Goal: Find specific page/section: Find specific page/section

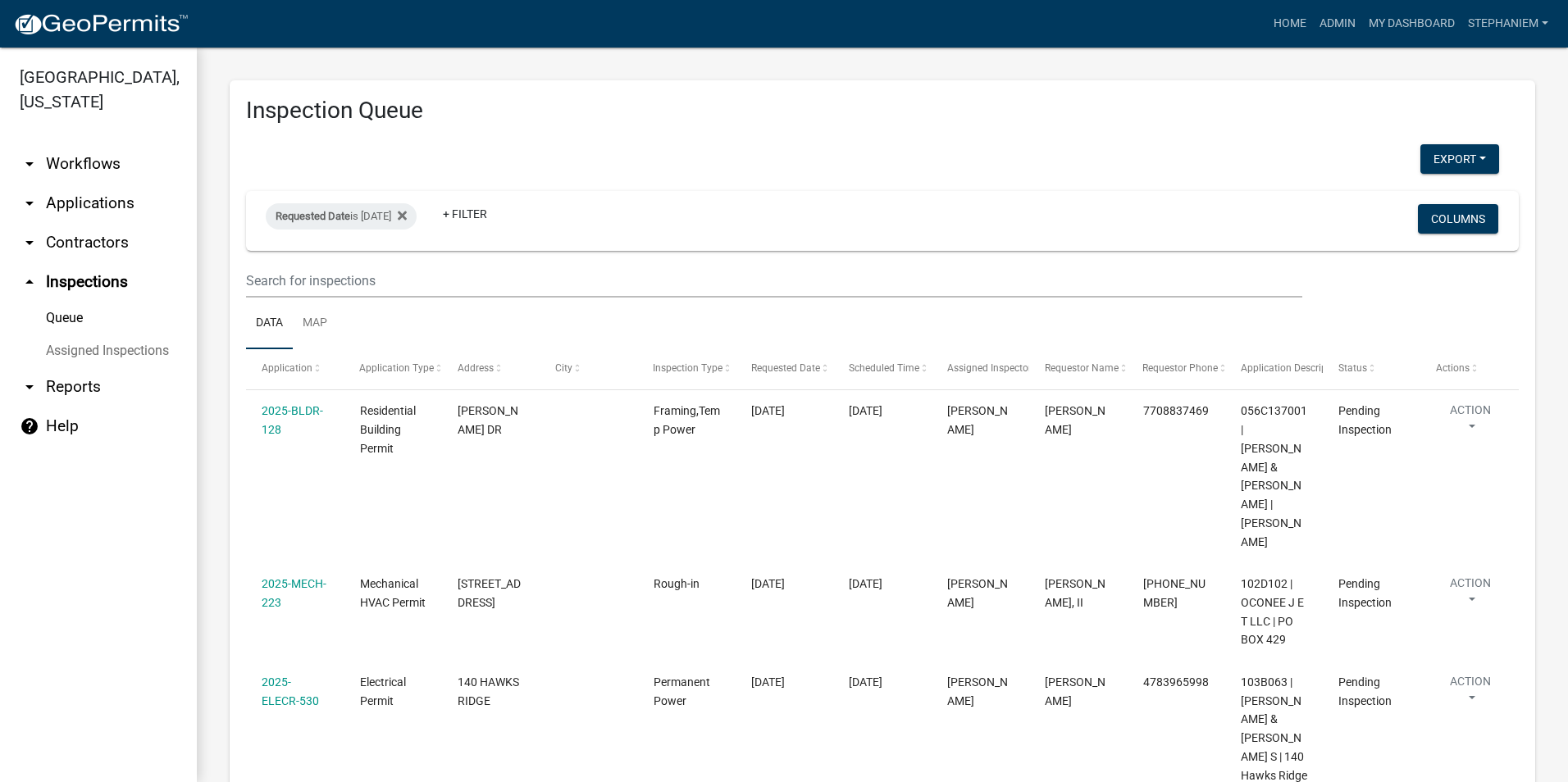
scroll to position [4, 0]
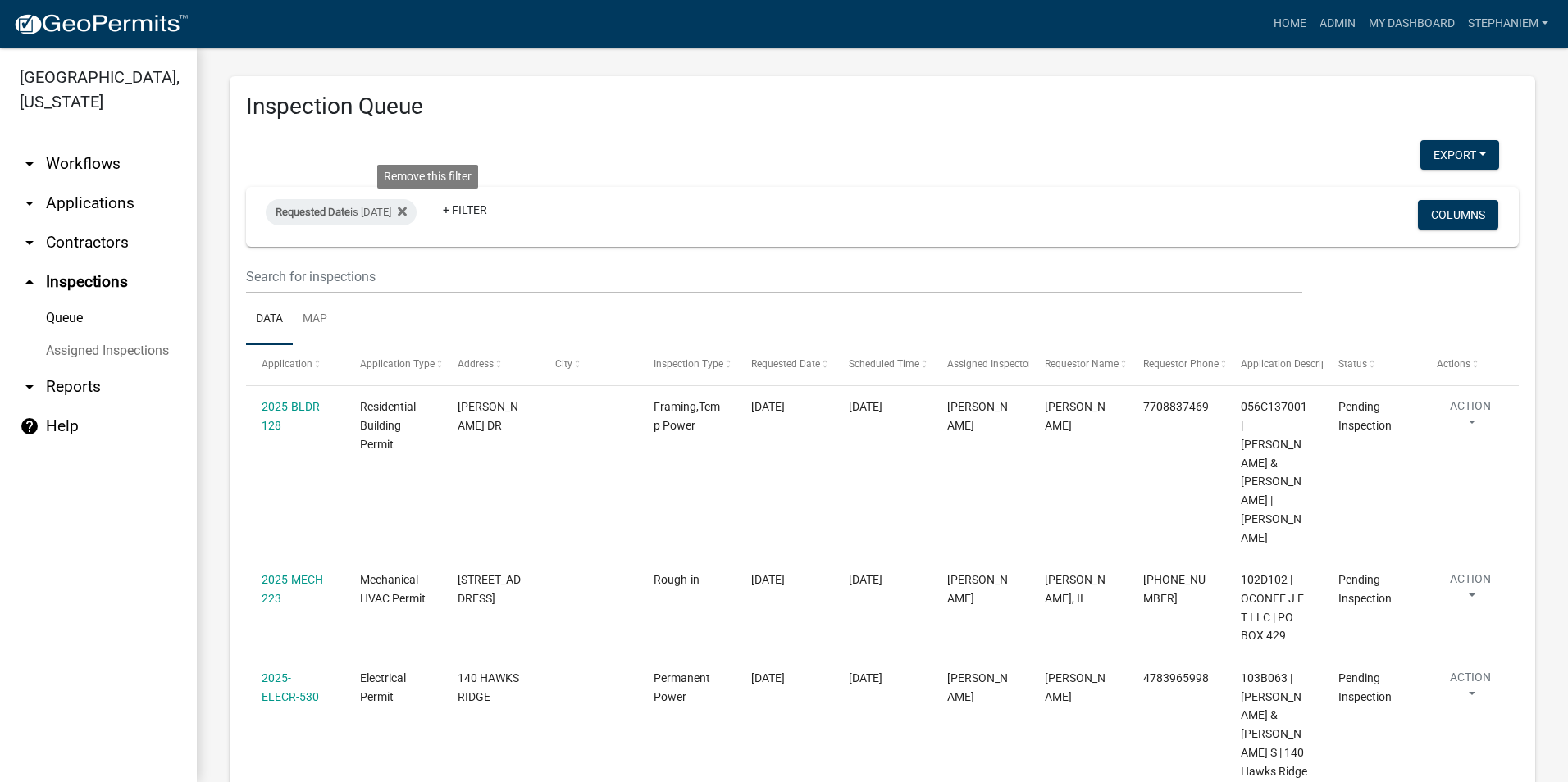
click at [407, 214] on fa-icon at bounding box center [399, 212] width 16 height 26
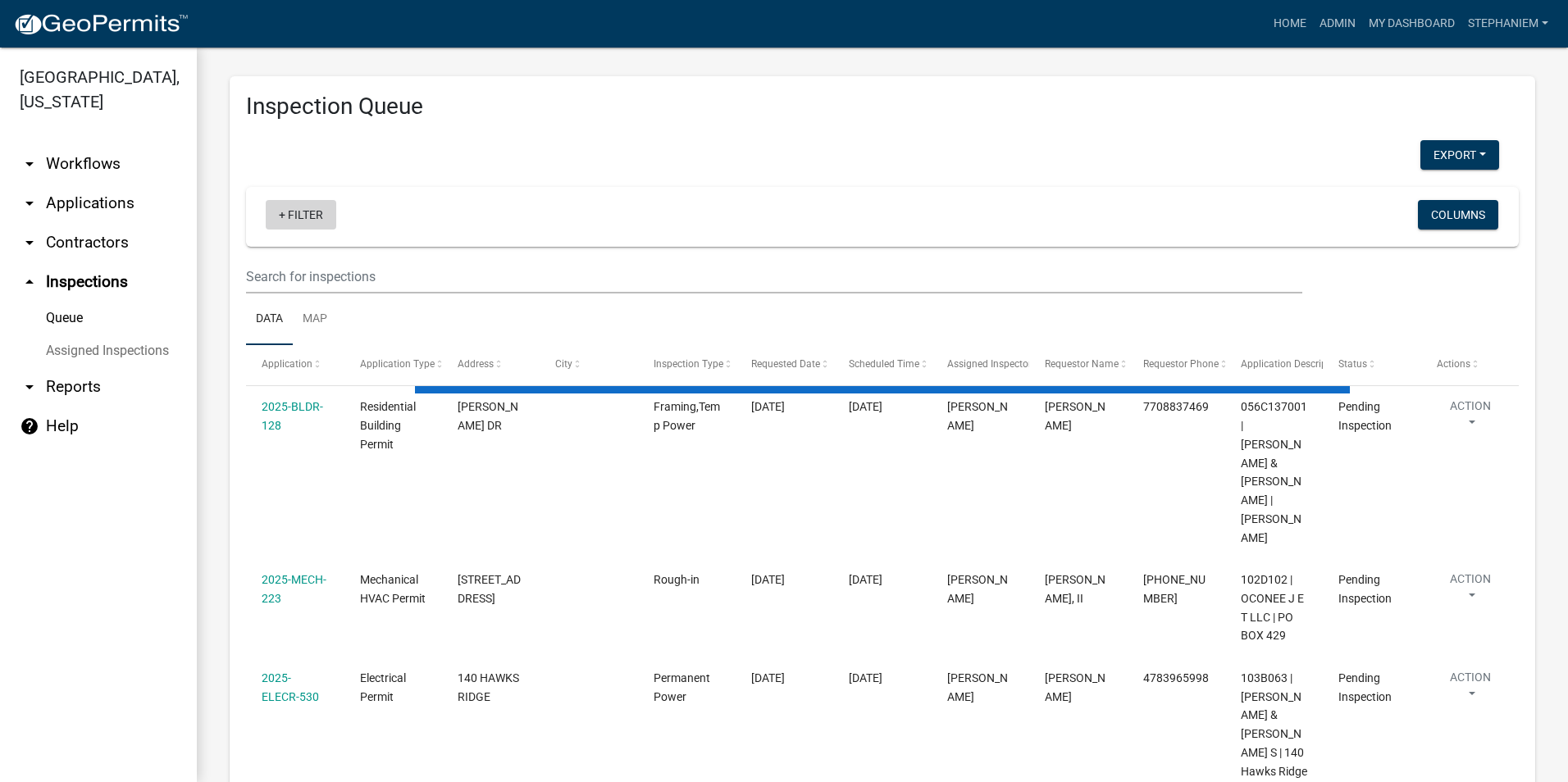
click at [279, 219] on link "+ Filter" at bounding box center [301, 214] width 71 height 29
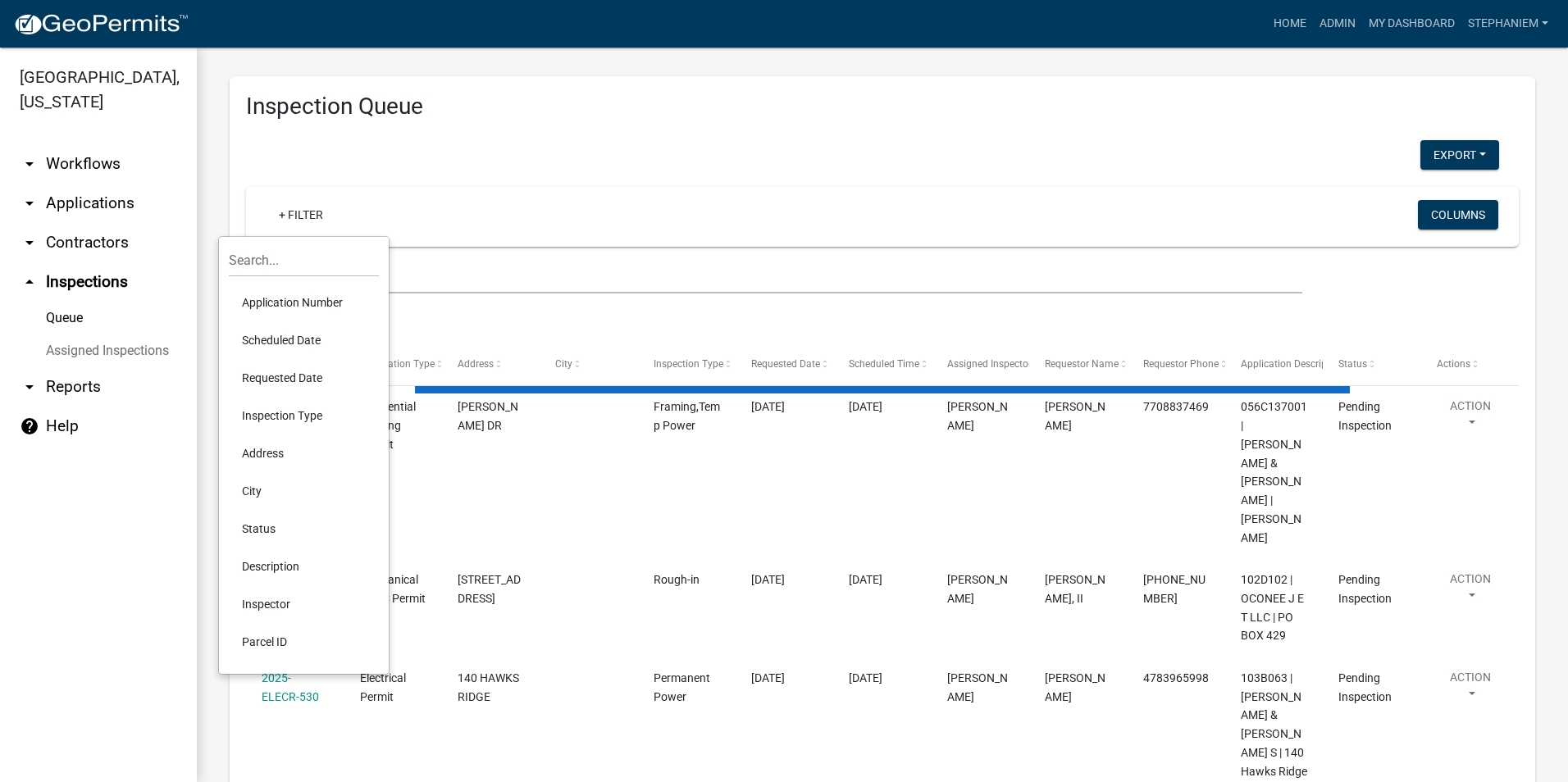
click at [285, 375] on li "Requested Date" at bounding box center [304, 378] width 150 height 38
select select "3: 100"
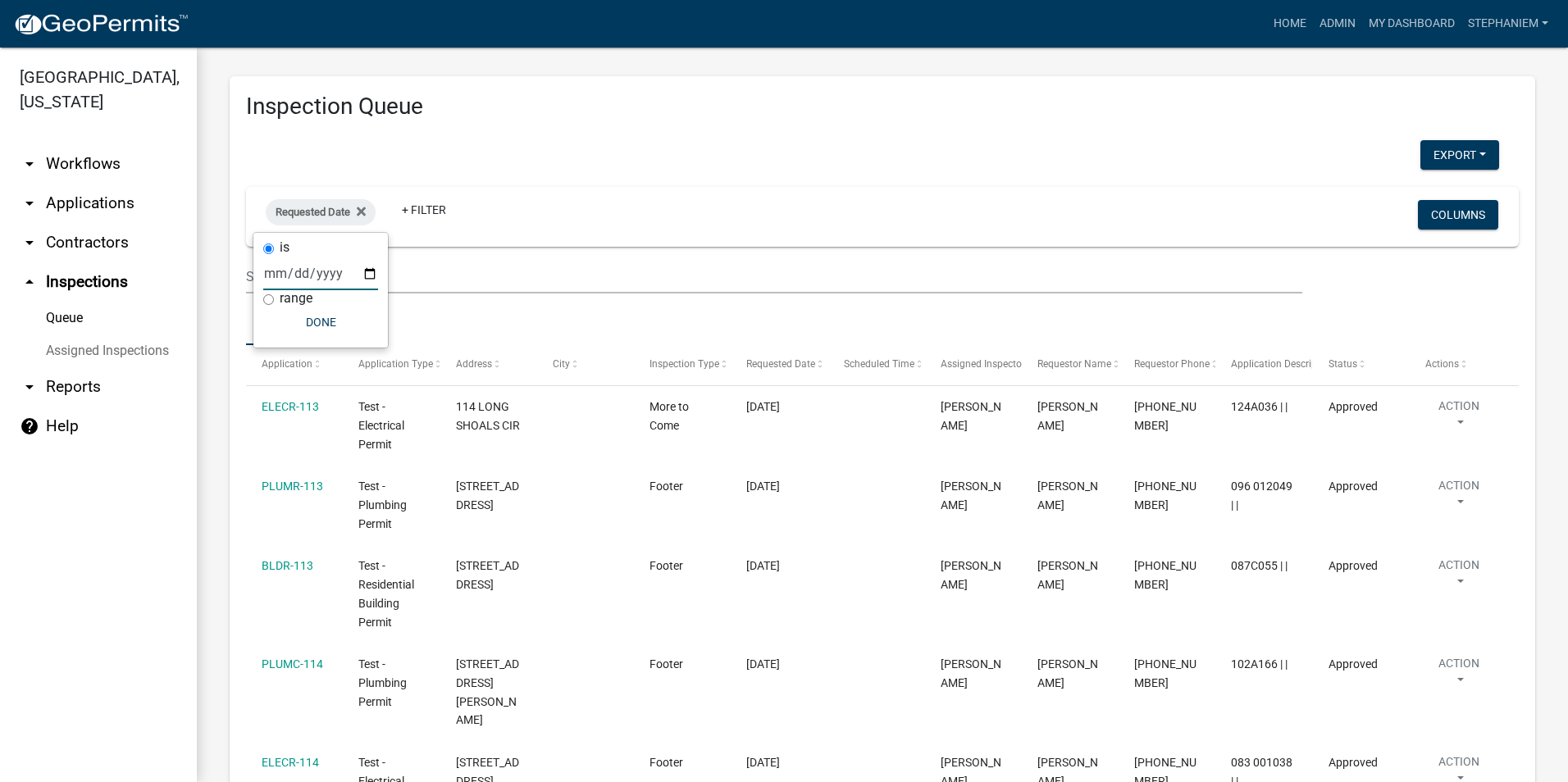
click at [370, 272] on input "date" at bounding box center [320, 273] width 115 height 34
type input "[DATE]"
click at [331, 316] on button "Done" at bounding box center [356, 322] width 115 height 29
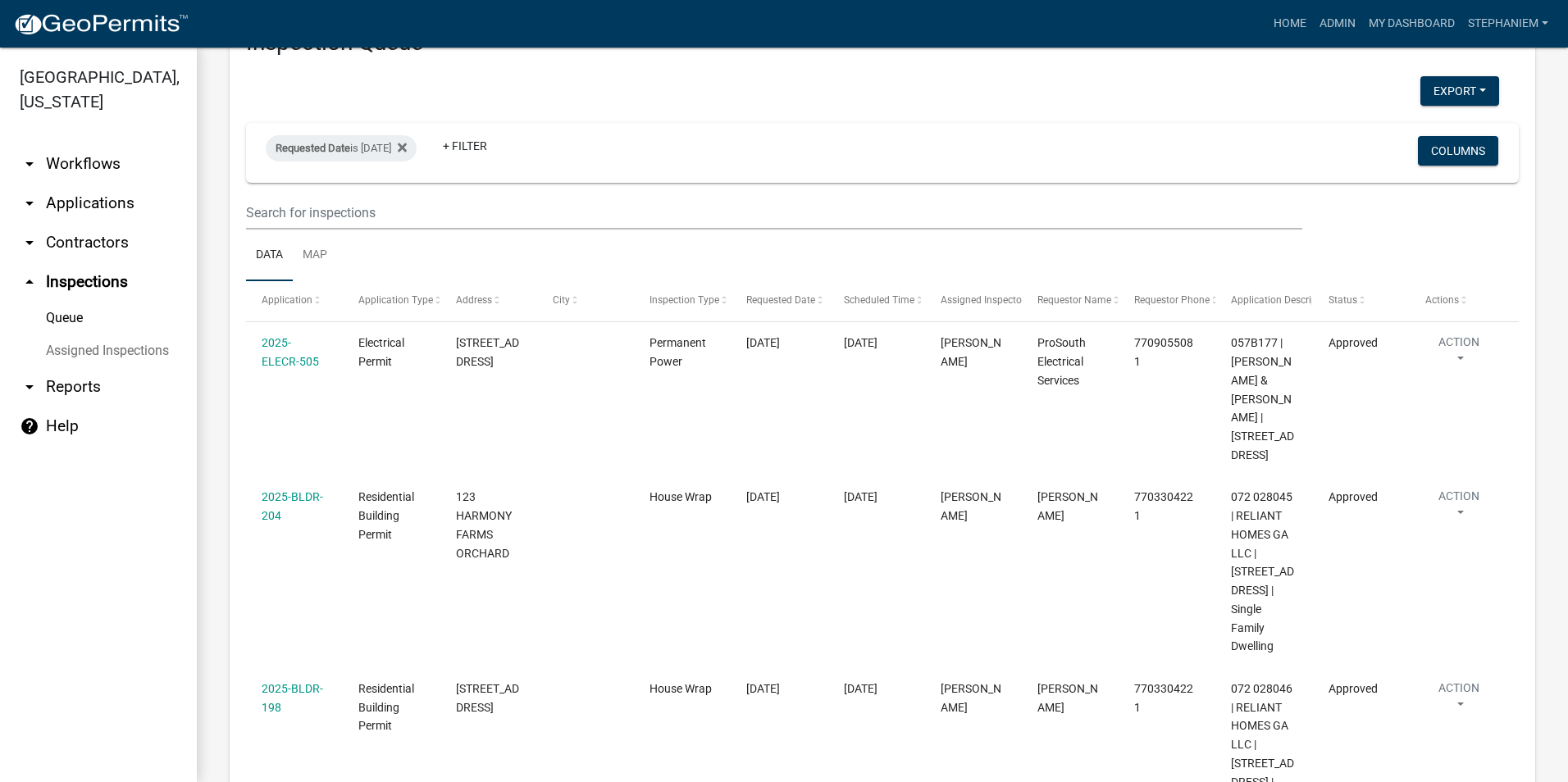
scroll to position [0, 0]
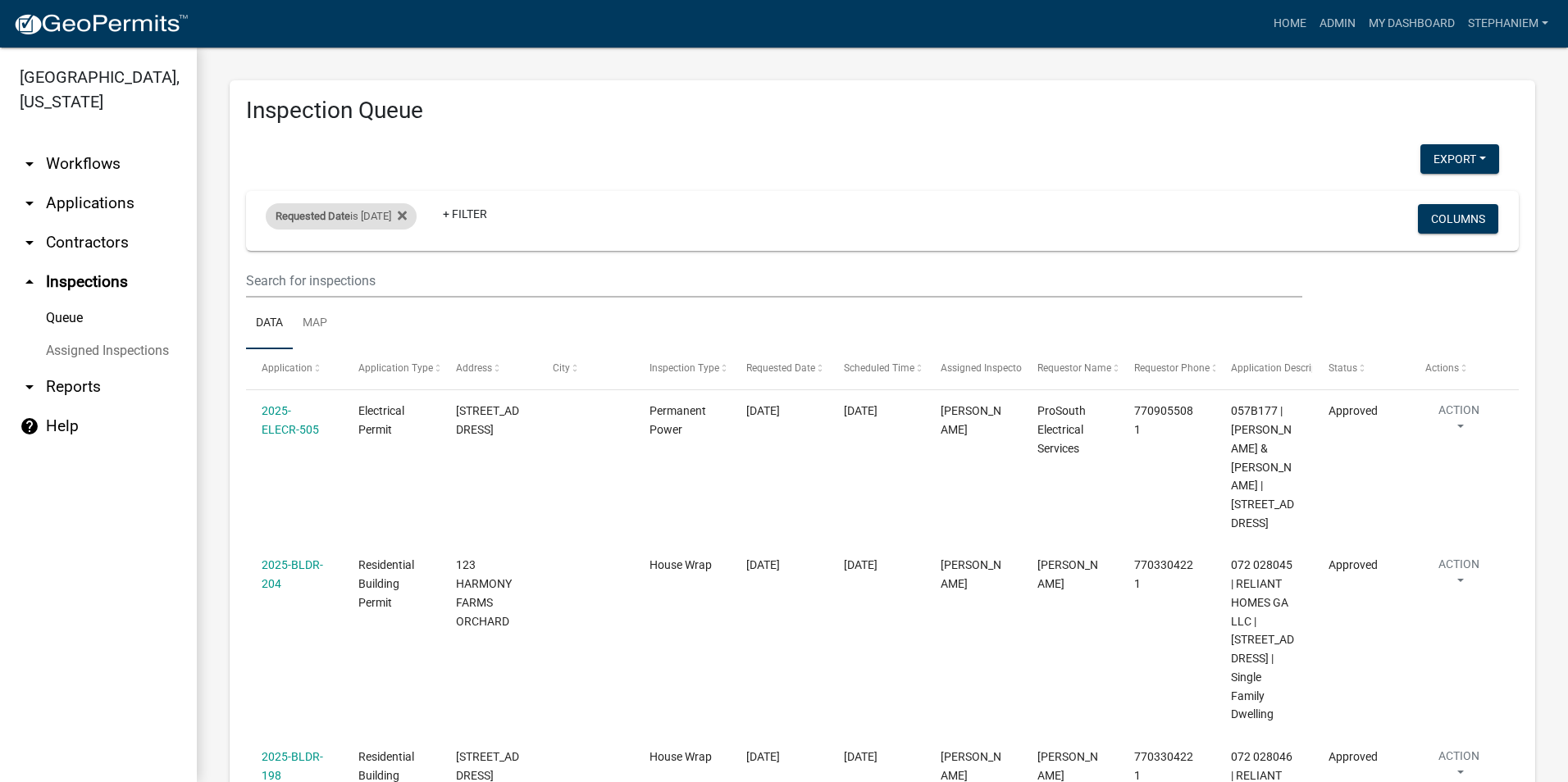
click at [357, 221] on div "Requested Date is [DATE]" at bounding box center [341, 216] width 150 height 26
click at [407, 276] on input "[DATE]" at bounding box center [356, 277] width 115 height 34
type input "[DATE]"
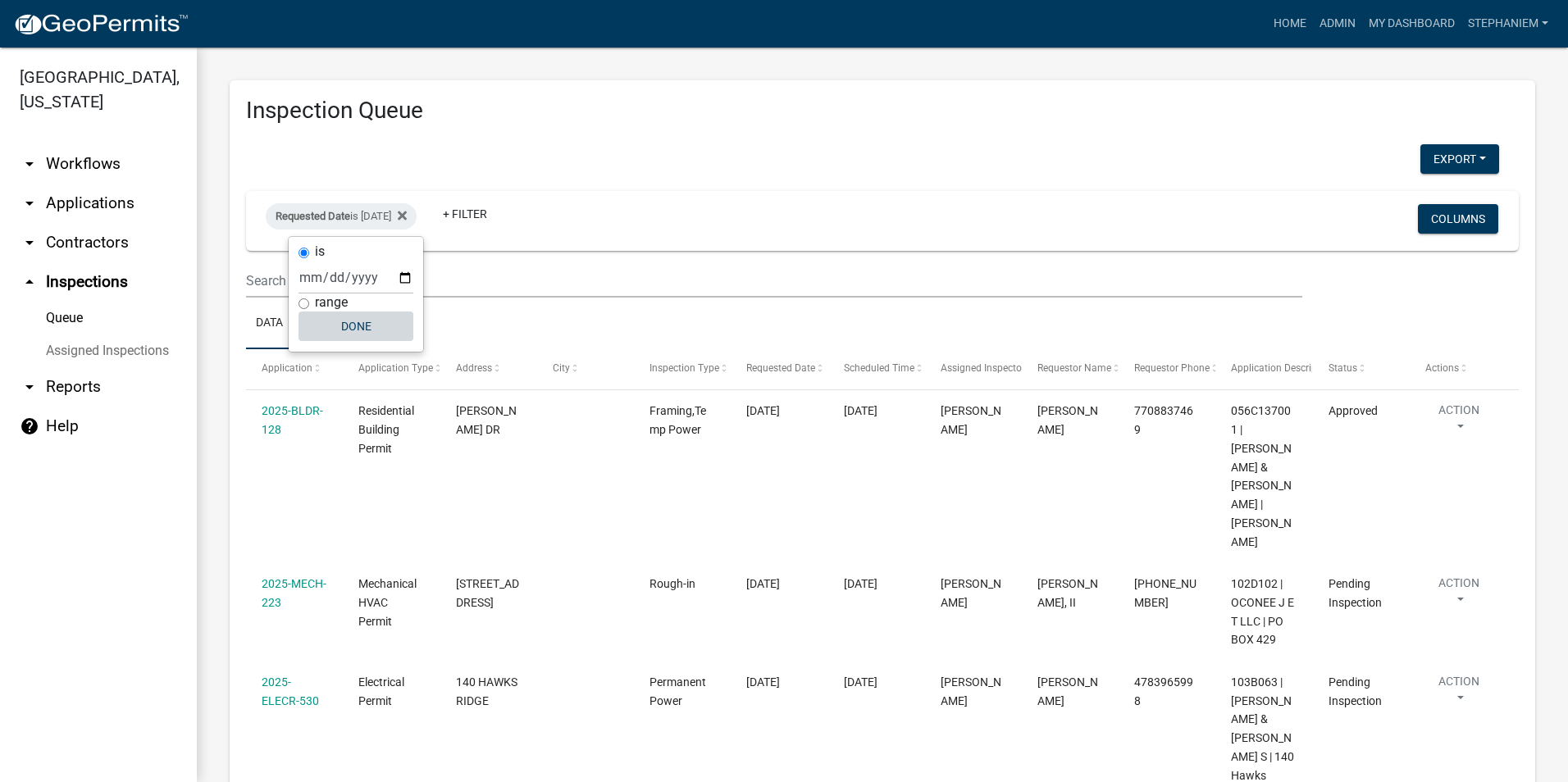
click at [356, 338] on button "Done" at bounding box center [356, 326] width 115 height 29
